Goal: Task Accomplishment & Management: Manage account settings

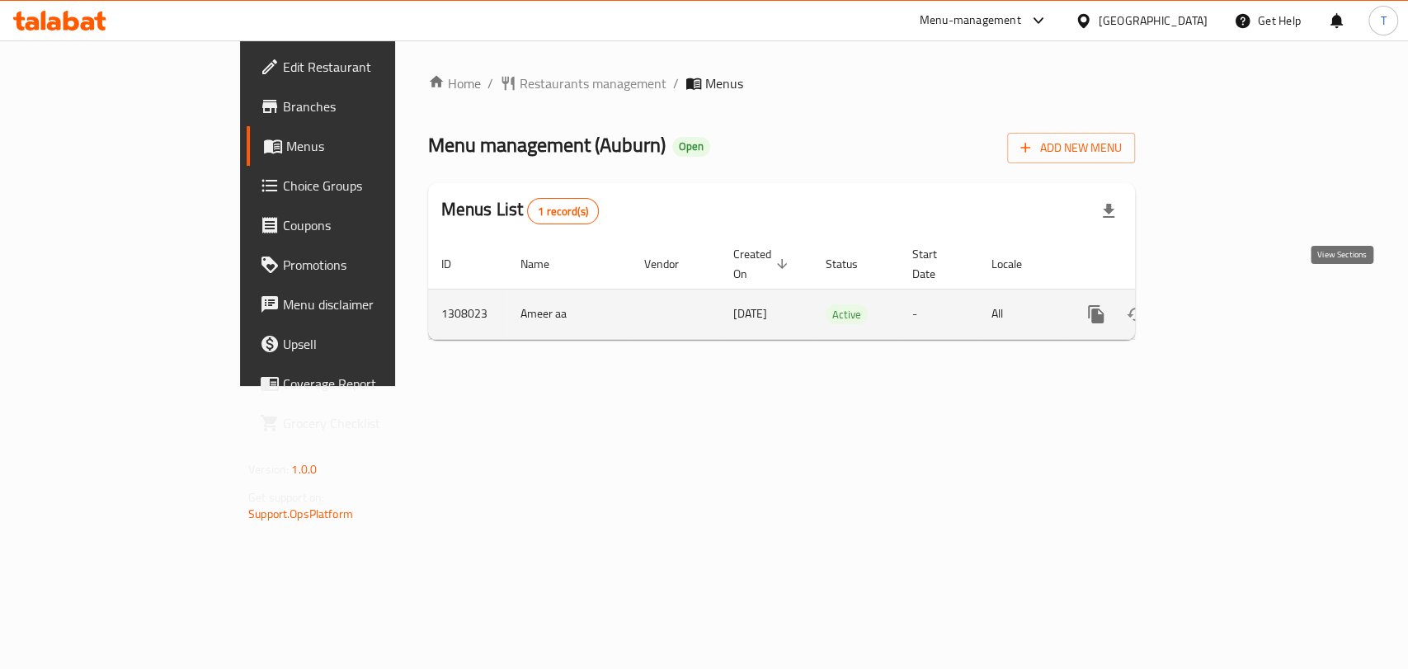
click at [1225, 304] on icon "enhanced table" at bounding box center [1215, 314] width 20 height 20
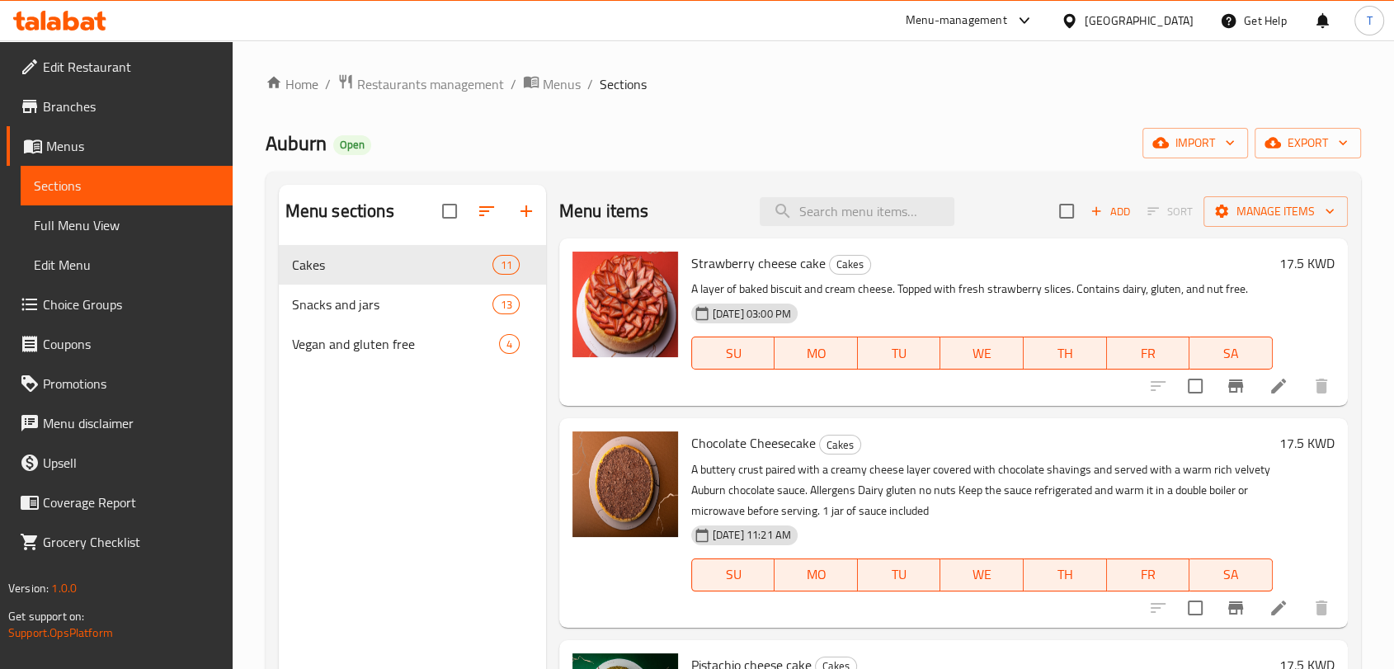
click at [93, 64] on span "Edit Restaurant" at bounding box center [131, 67] width 177 height 20
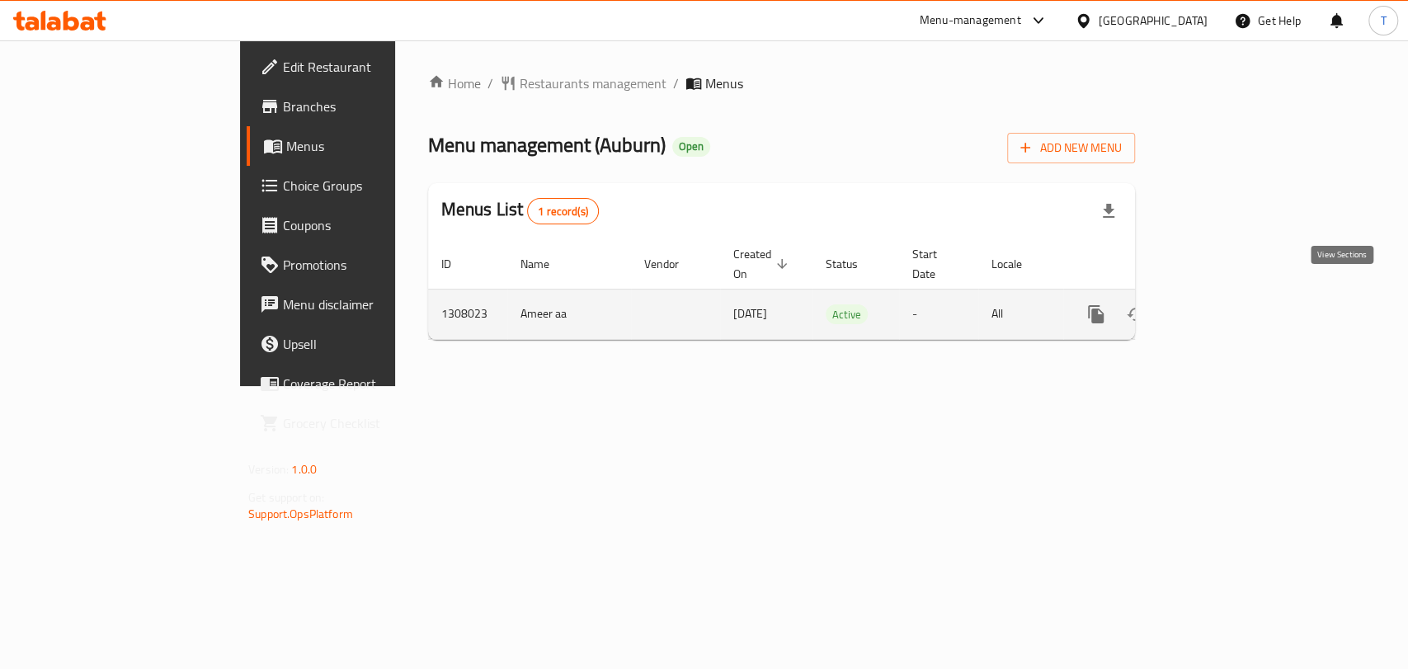
click at [1225, 304] on icon "enhanced table" at bounding box center [1215, 314] width 20 height 20
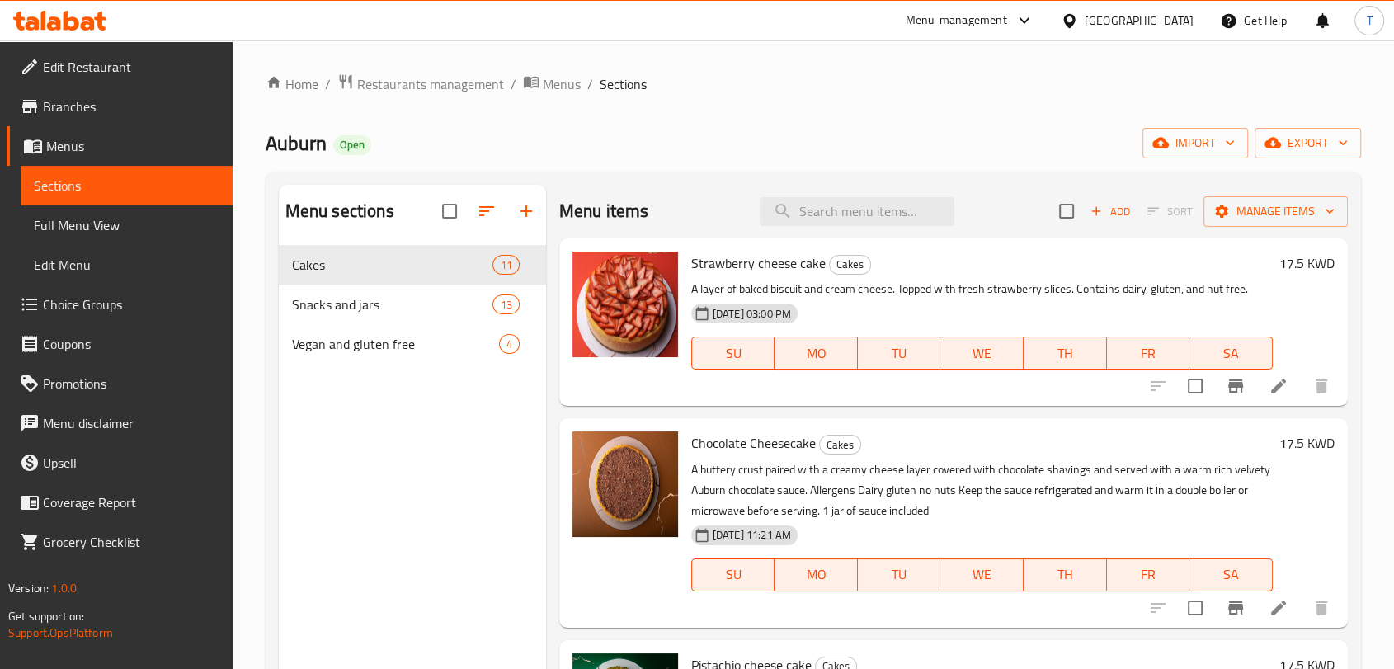
click at [45, 31] on div at bounding box center [60, 20] width 120 height 33
click at [52, 26] on icon at bounding box center [59, 21] width 93 height 20
